Goal: Information Seeking & Learning: Compare options

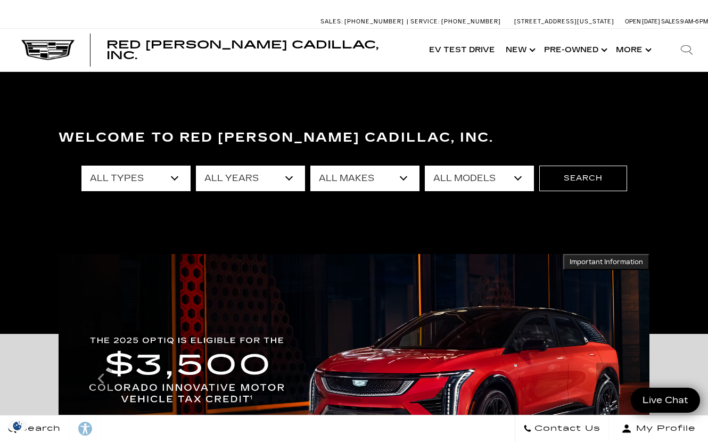
select select "New"
click at [81, 166] on select "All Types New Used Certified Used Demo" at bounding box center [135, 179] width 109 height 26
click at [289, 175] on select "All Years 2026 2025 2024 2023 2022 2021 2020 2019 2018 2017 2016 2015 2014 2013" at bounding box center [250, 179] width 109 height 26
select select "2025"
click at [196, 166] on select "All Years 2026 2025 2024" at bounding box center [250, 179] width 109 height 26
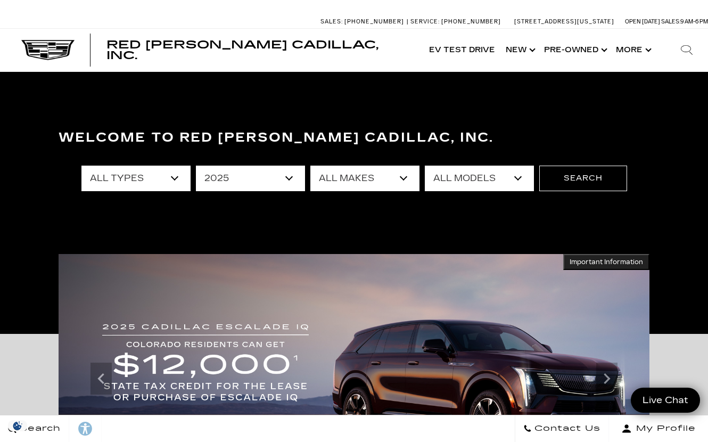
click at [405, 174] on select "All Makes Cadillac" at bounding box center [364, 179] width 109 height 26
select select "Cadillac"
click at [310, 166] on select "All Makes Cadillac" at bounding box center [364, 179] width 109 height 26
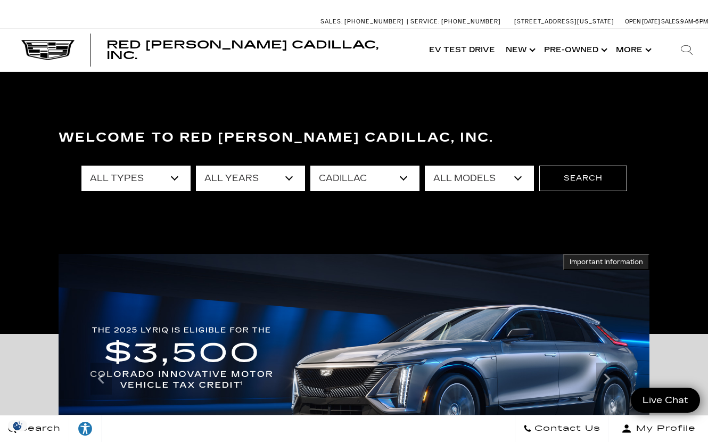
click at [520, 174] on select "All Models CT4 Escalade Escalade ESV ESCALADE IQ LYRIQ OPTIQ XT5 XT6" at bounding box center [479, 179] width 109 height 26
select select "Escalade"
click at [425, 166] on select "All Models CT4 Escalade Escalade ESV ESCALADE IQ LYRIQ OPTIQ XT5 XT6" at bounding box center [479, 179] width 109 height 26
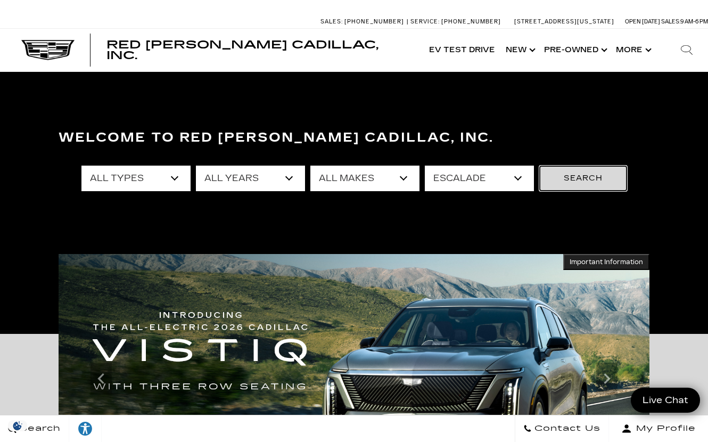
click at [575, 179] on button "Search" at bounding box center [583, 179] width 88 height 26
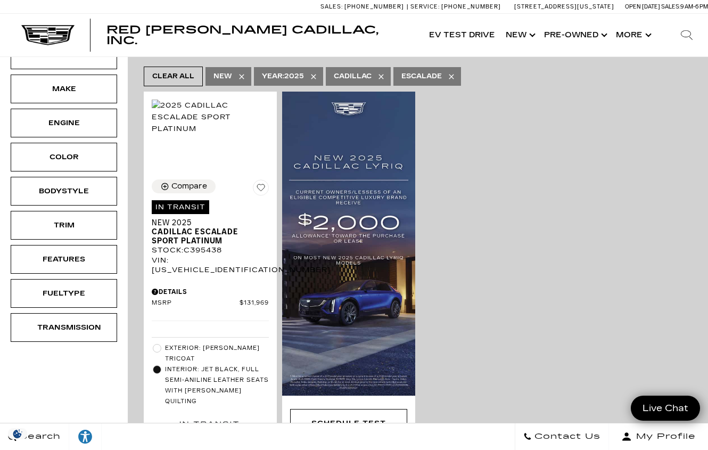
scroll to position [213, 0]
